Goal: Use online tool/utility: Utilize a website feature to perform a specific function

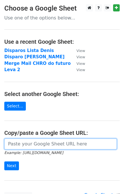
click at [61, 144] on input "url" at bounding box center [60, 144] width 112 height 11
paste input "https://docs.google.com/spreadsheets/d/1cEeNsSud1OZZKER8-lIm0eY9r-h_I82rRgFyi6-…"
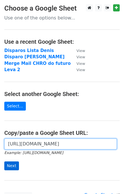
type input "https://docs.google.com/spreadsheets/d/1cEeNsSud1OZZKER8-lIm0eY9r-h_I82rRgFyi6-…"
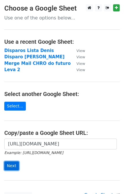
scroll to position [0, 0]
click at [13, 166] on input "Next" at bounding box center [11, 166] width 15 height 9
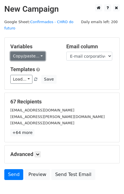
click at [17, 52] on link "Copy/paste..." at bounding box center [27, 56] width 35 height 9
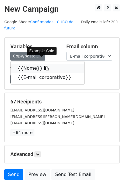
click at [31, 64] on link "{{Nome}}" at bounding box center [48, 68] width 74 height 9
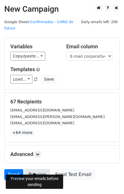
click at [32, 169] on link "Preview" at bounding box center [37, 174] width 25 height 11
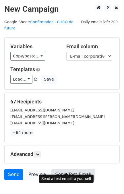
click at [61, 169] on link "Send Test Email" at bounding box center [72, 174] width 43 height 11
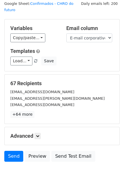
scroll to position [27, 0]
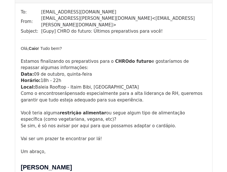
scroll to position [57, 0]
